Goal: Find specific page/section: Find specific page/section

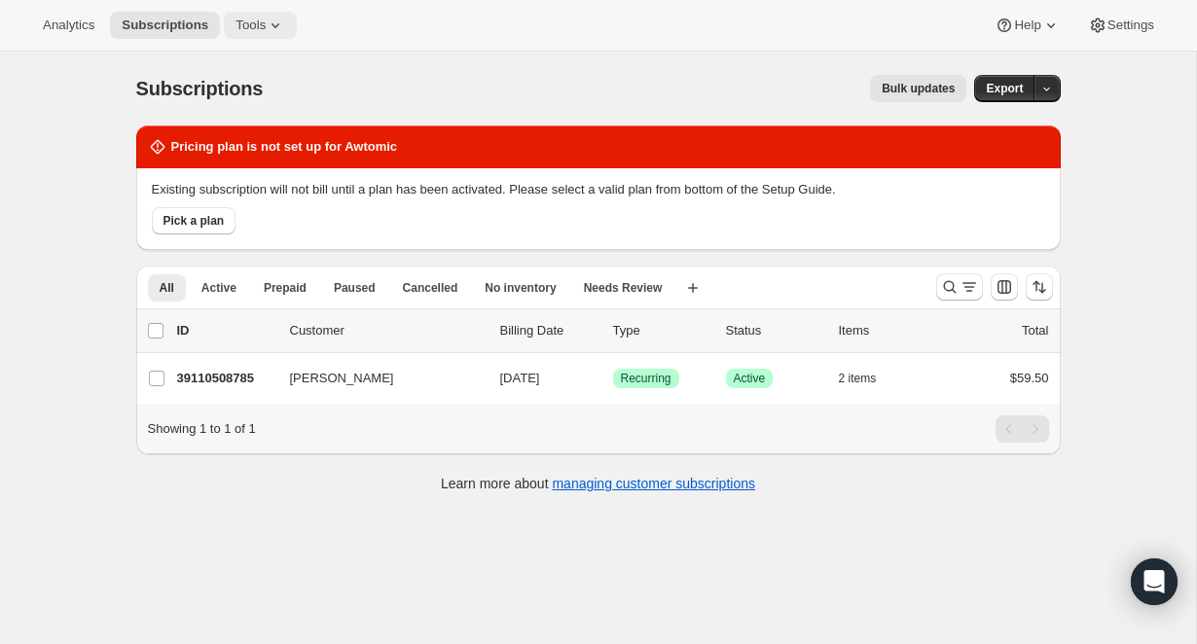
click at [262, 31] on span "Tools" at bounding box center [250, 26] width 30 height 16
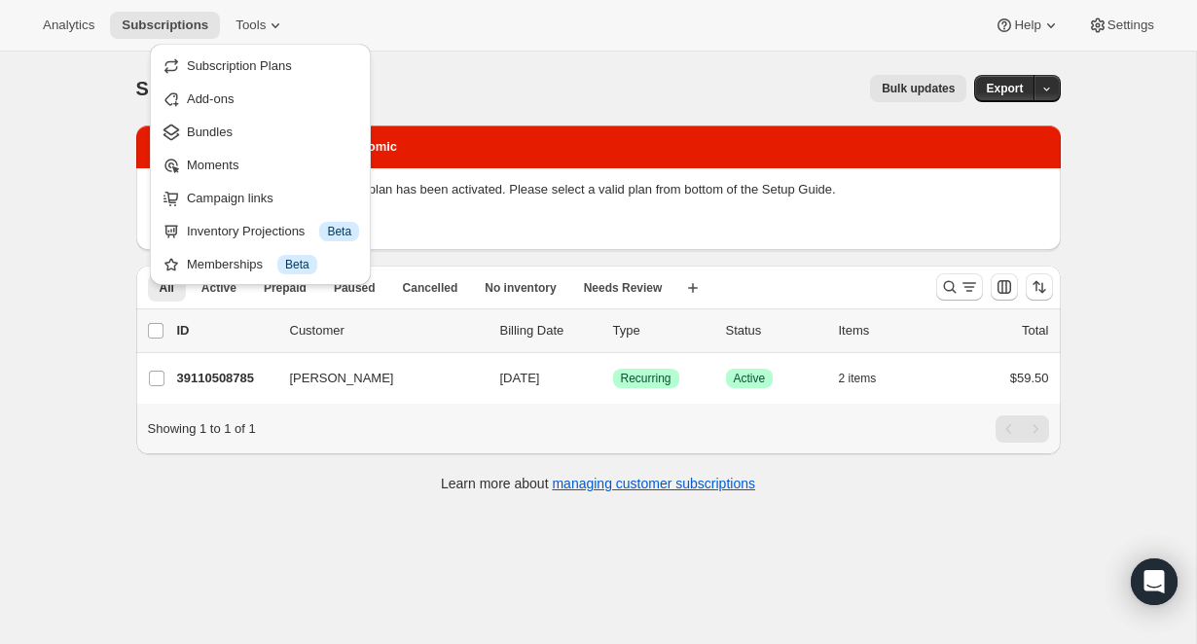
click at [228, 65] on span "Subscription Plans" at bounding box center [239, 65] width 105 height 15
